Goal: Task Accomplishment & Management: Manage account settings

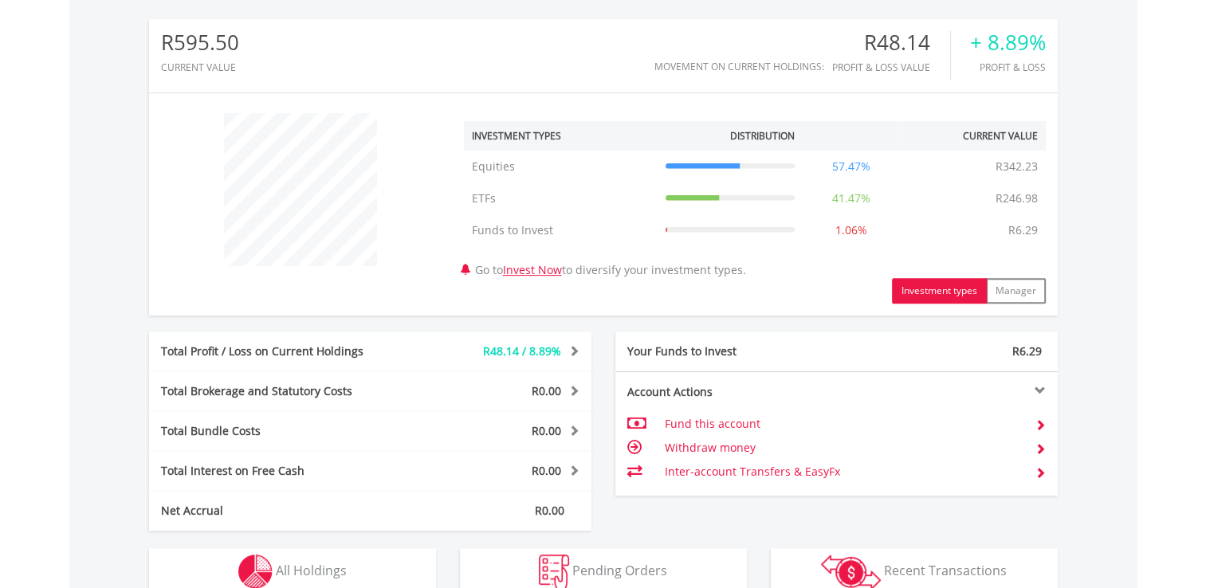
scroll to position [790, 0]
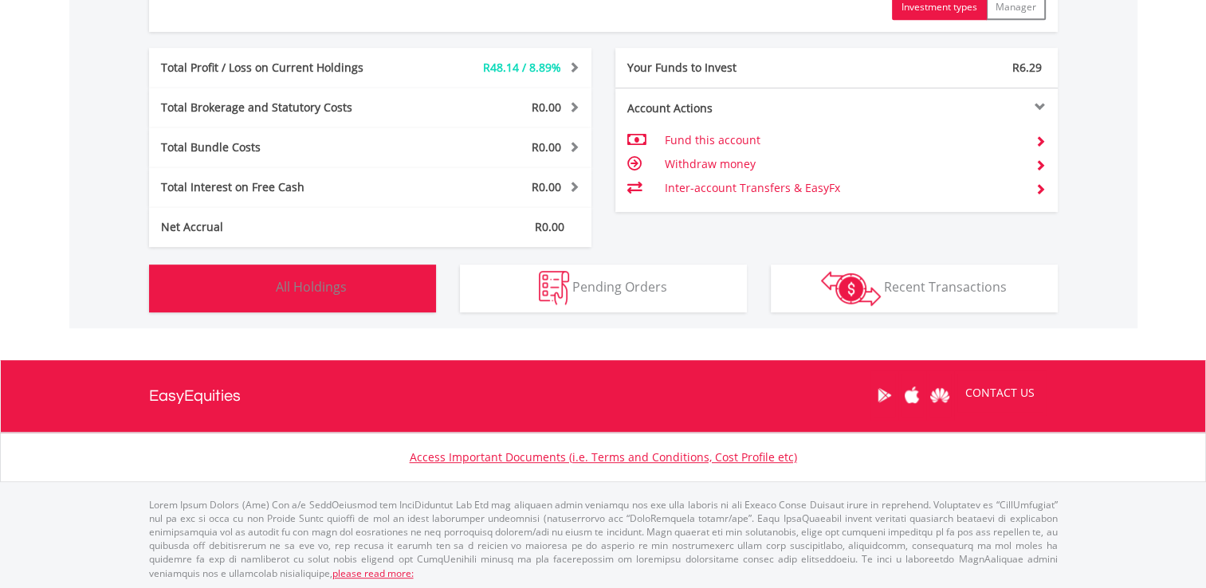
click at [332, 288] on span "All Holdings" at bounding box center [311, 287] width 71 height 18
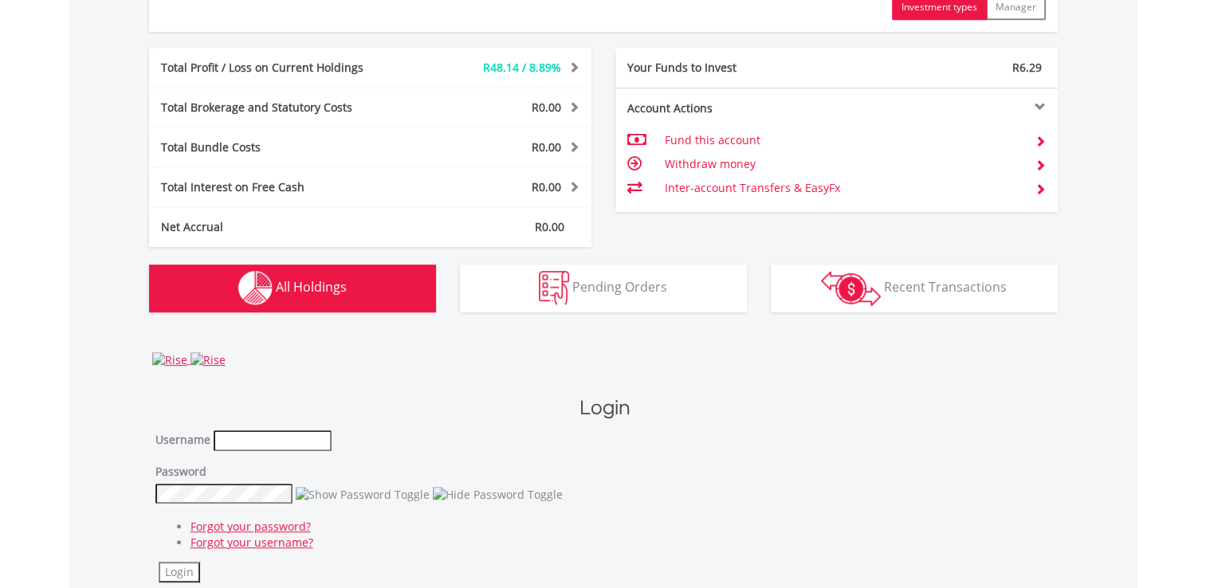
scroll to position [1133, 0]
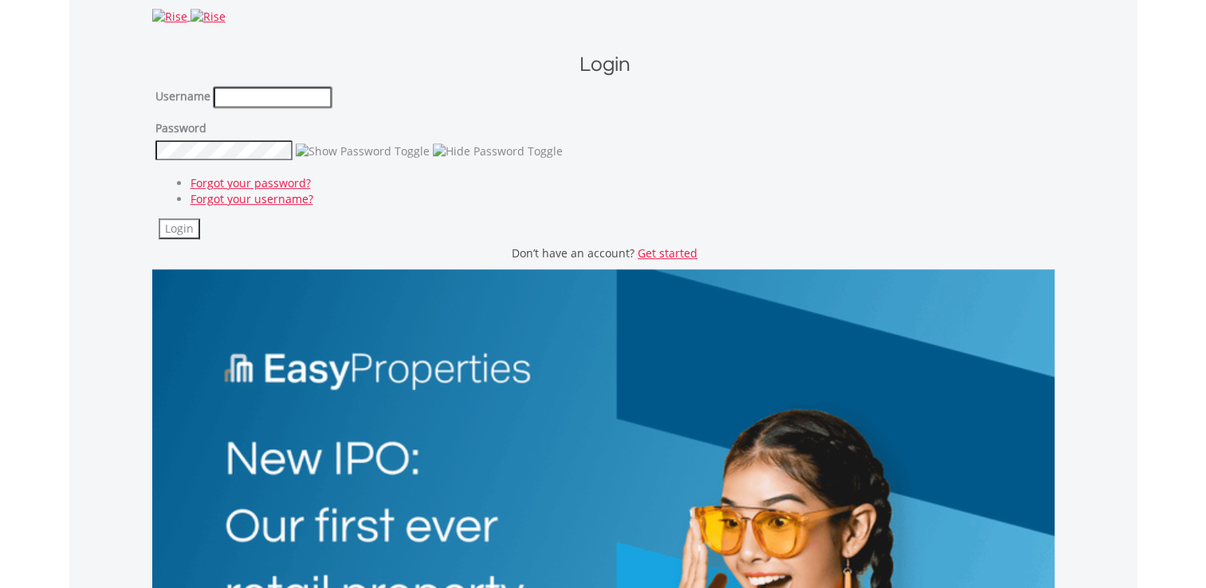
click at [259, 91] on input "text" at bounding box center [273, 97] width 118 height 21
click at [251, 96] on input "*" at bounding box center [273, 97] width 118 height 21
type input "*"
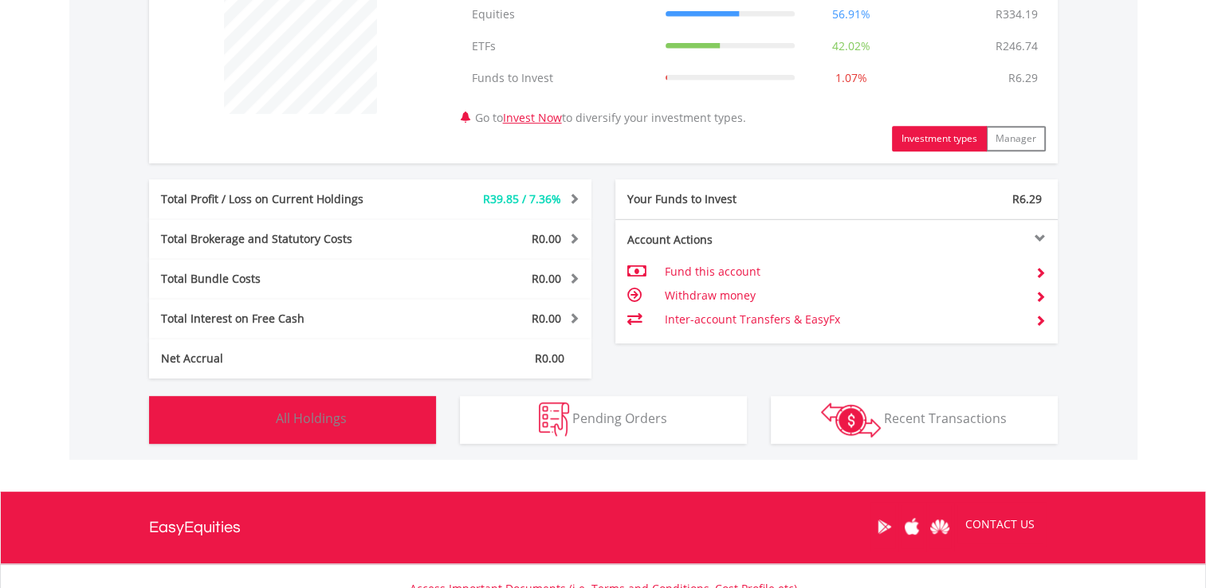
scroll to position [665, 0]
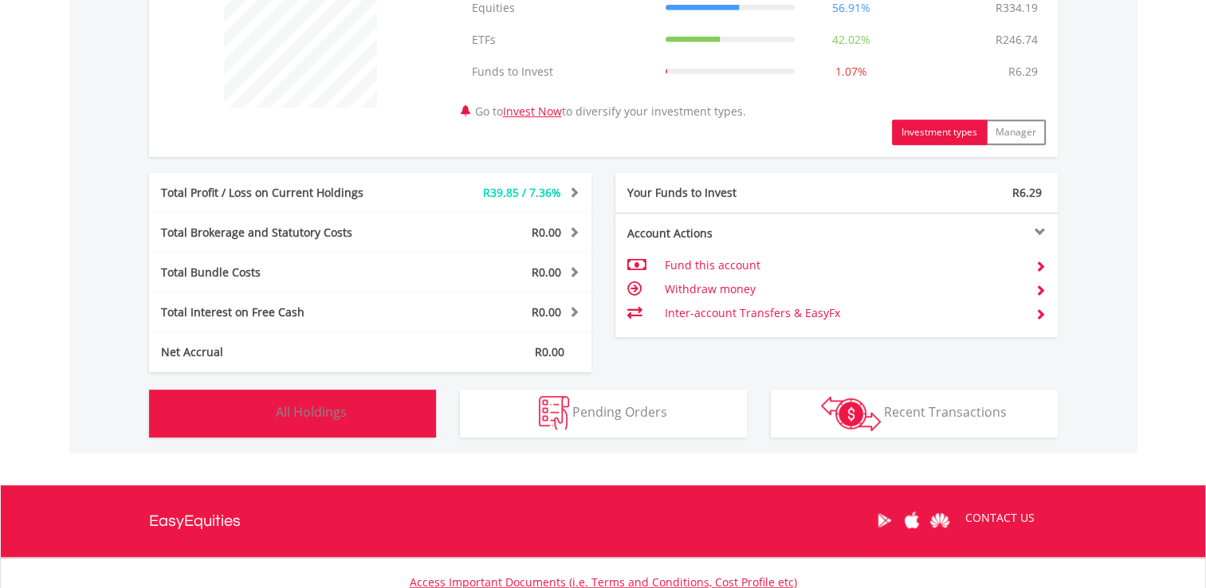
click at [320, 401] on button "Holdings All Holdings" at bounding box center [292, 414] width 287 height 48
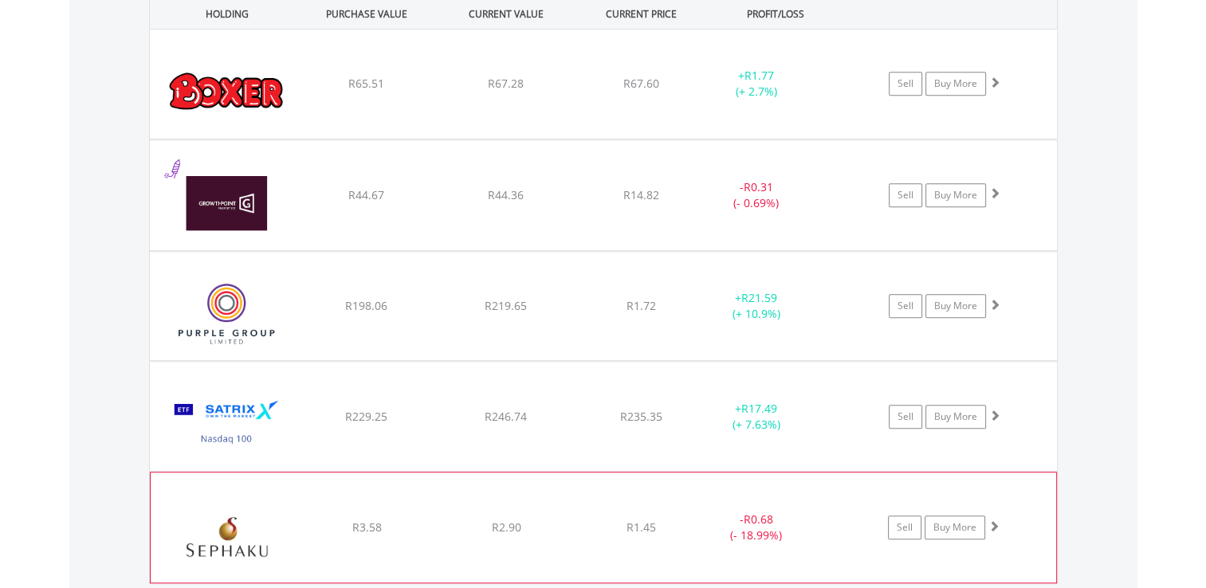
scroll to position [1199, 0]
